Goal: Information Seeking & Learning: Learn about a topic

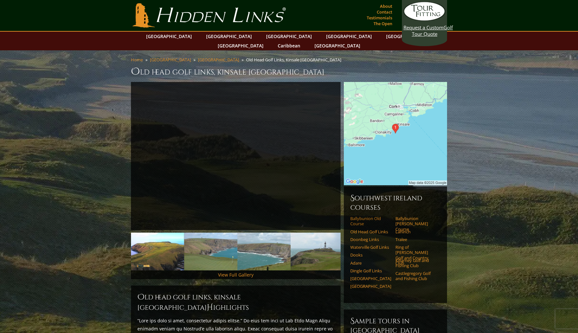
click at [362, 216] on link "Ballybunion Old Course" at bounding box center [371, 221] width 41 height 11
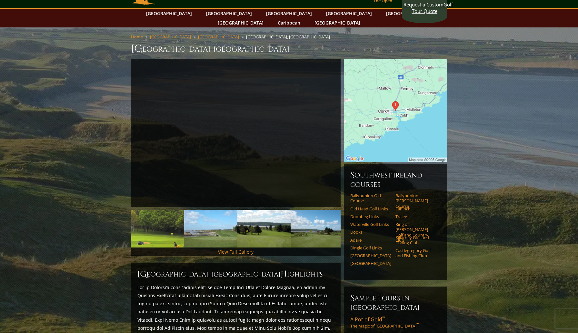
scroll to position [14, 0]
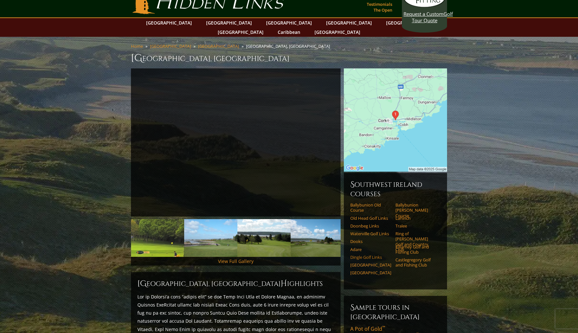
click at [365, 255] on link "Dingle Golf Links" at bounding box center [371, 257] width 41 height 5
